Goal: Obtain resource: Download file/media

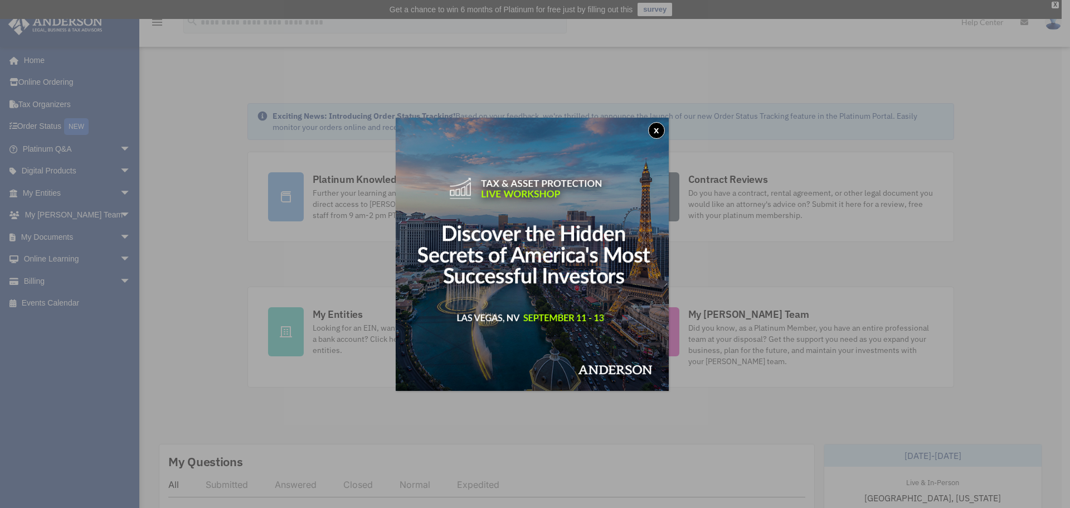
click at [656, 127] on button "x" at bounding box center [656, 130] width 17 height 17
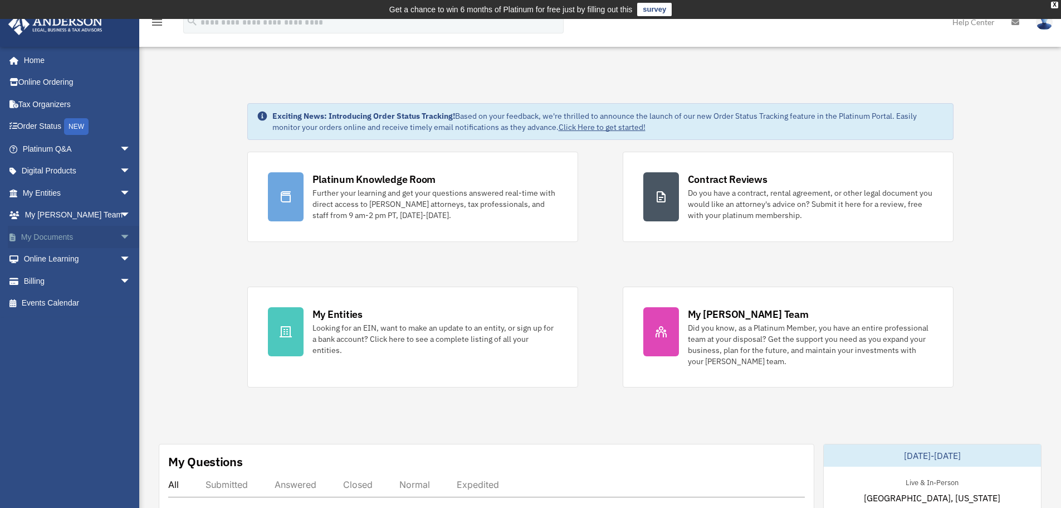
click at [120, 236] on span "arrow_drop_down" at bounding box center [131, 237] width 22 height 23
click at [79, 303] on link "Forms Library" at bounding box center [82, 303] width 132 height 22
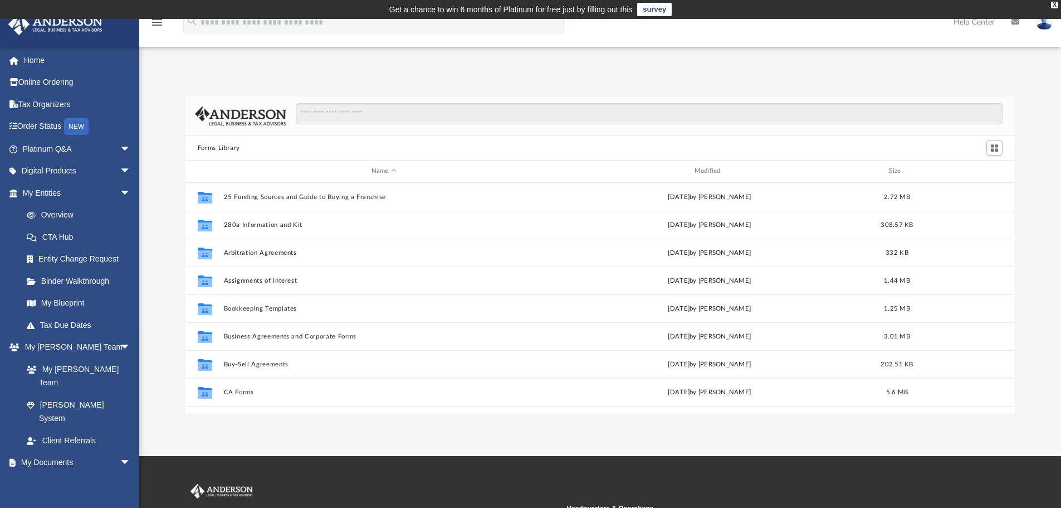
scroll to position [245, 821]
click at [363, 119] on input "Search files and folders" at bounding box center [649, 113] width 707 height 21
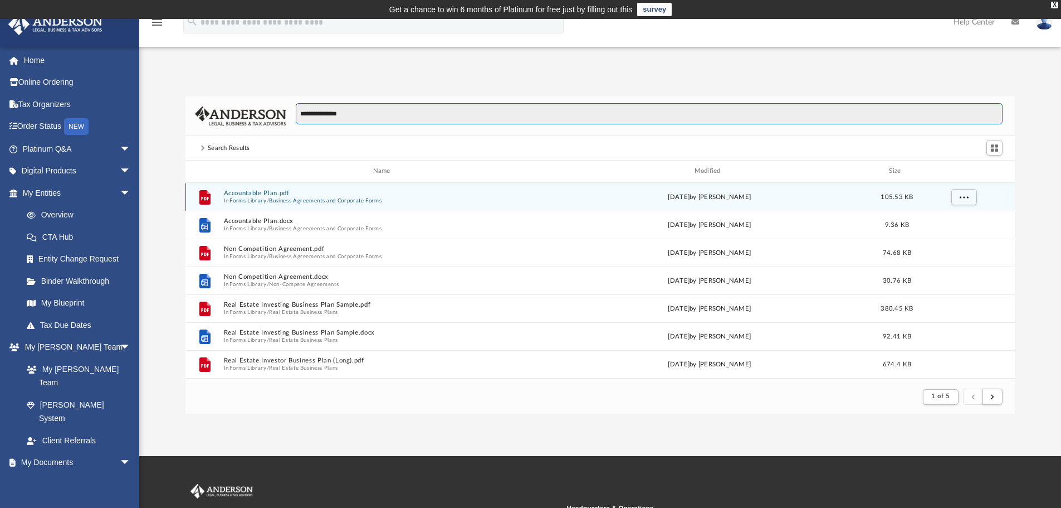
type input "**********"
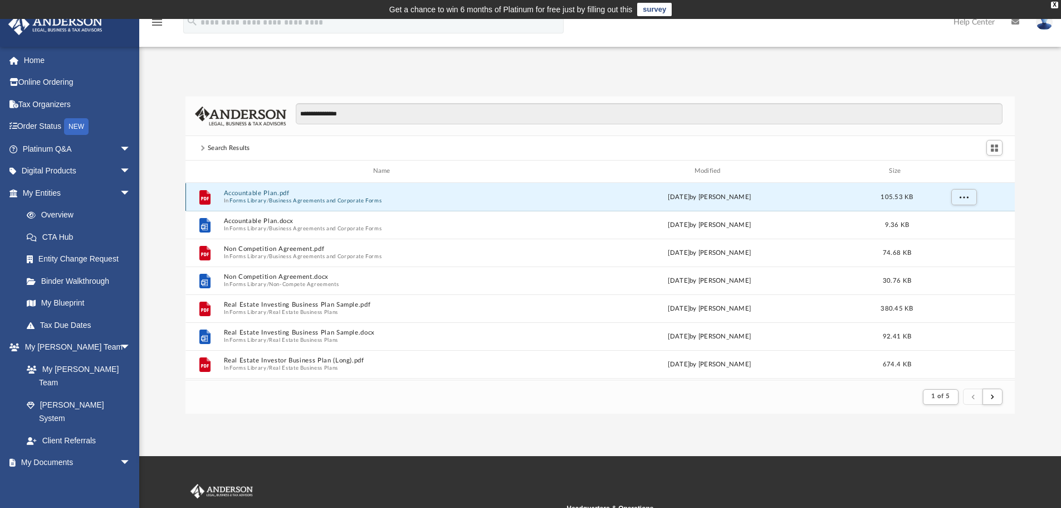
click at [270, 196] on button "Accountable Plan.pdf" at bounding box center [383, 192] width 321 height 7
